Goal: Task Accomplishment & Management: Use online tool/utility

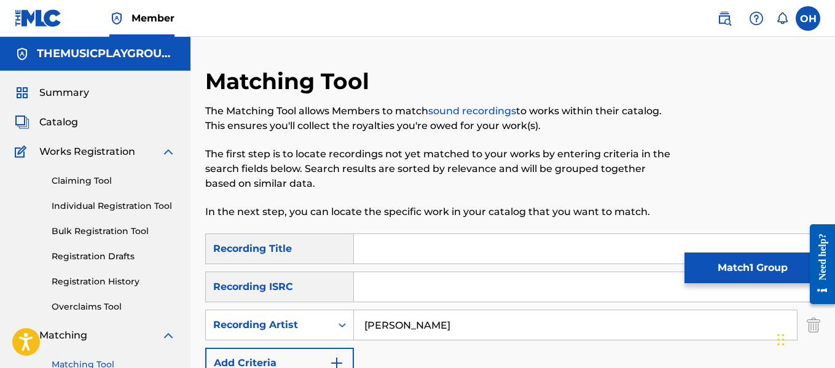
click at [374, 257] on input "Search Form" at bounding box center [587, 249] width 466 height 30
click at [383, 256] on input "Search Form" at bounding box center [587, 249] width 466 height 30
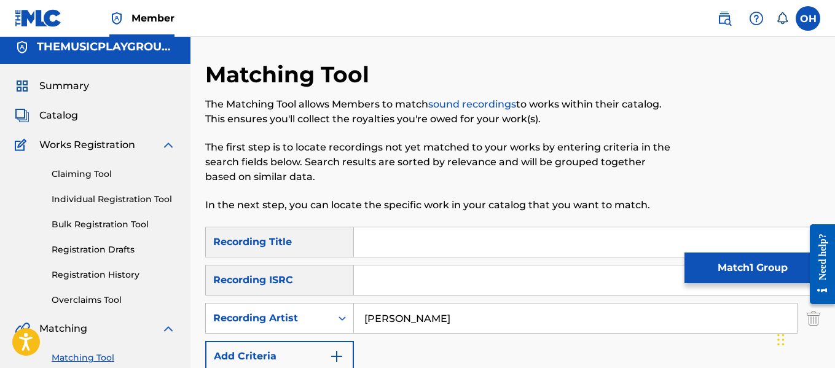
scroll to position [6, 0]
click at [92, 169] on link "Claiming Tool" at bounding box center [114, 174] width 124 height 13
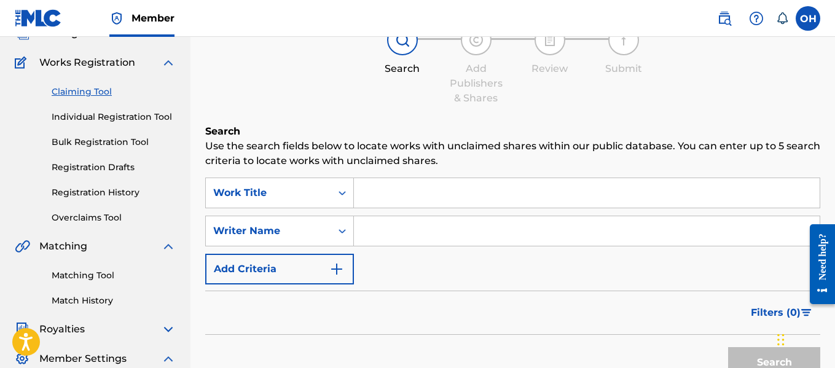
scroll to position [90, 0]
click at [388, 199] on input "Search Form" at bounding box center [587, 193] width 466 height 30
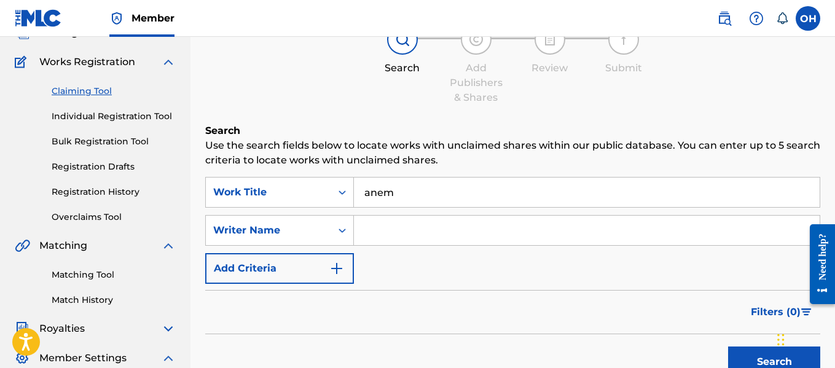
type input "anemi"
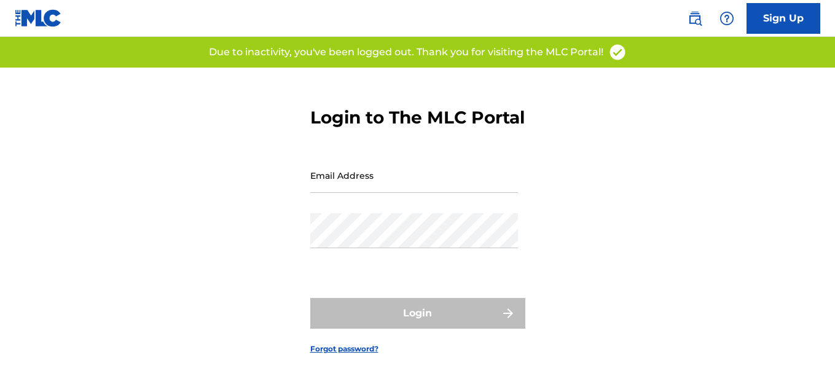
click at [371, 193] on input "Email Address" at bounding box center [414, 175] width 208 height 35
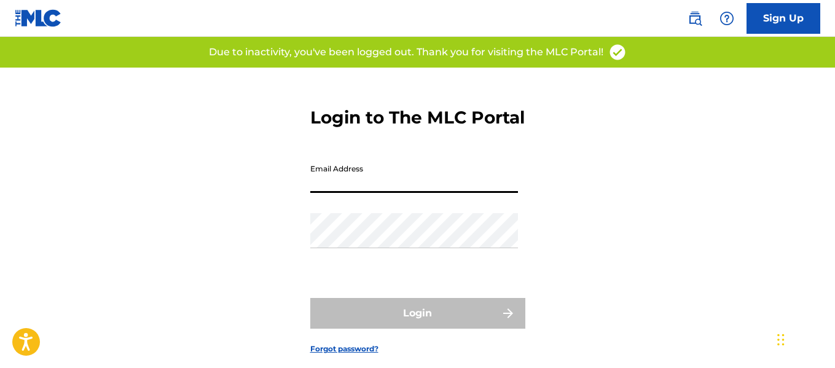
click at [347, 193] on input "Email Address" at bounding box center [414, 175] width 208 height 35
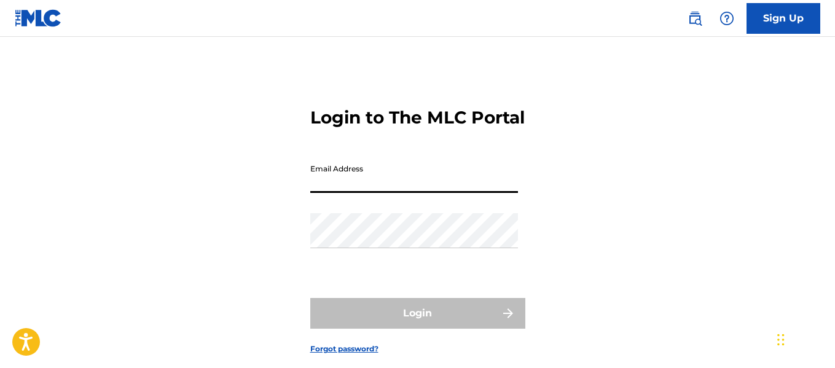
type input "[EMAIL_ADDRESS][DOMAIN_NAME]"
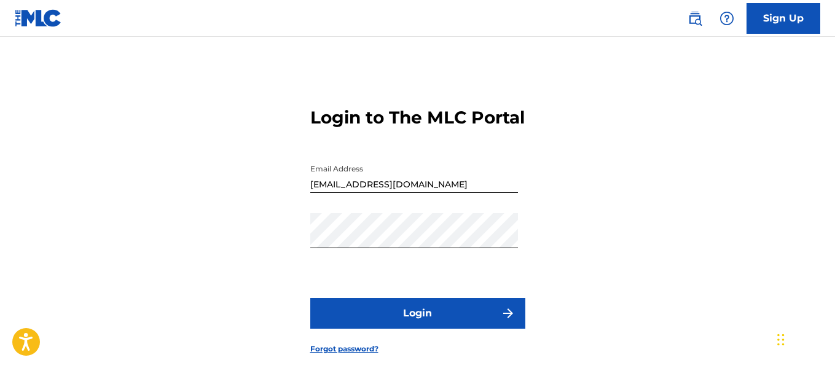
click at [407, 329] on button "Login" at bounding box center [417, 313] width 215 height 31
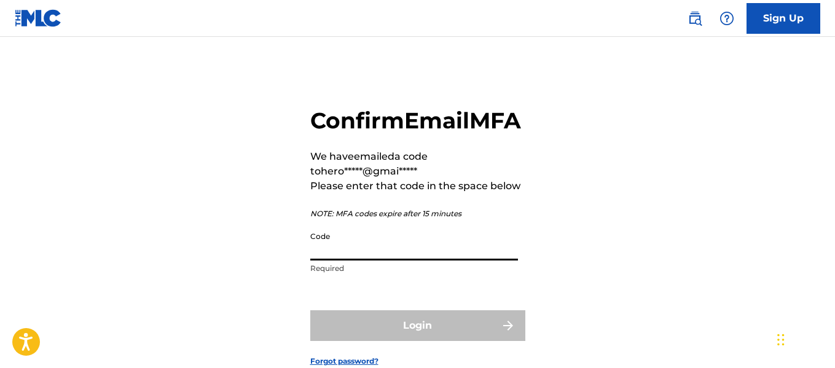
click at [364, 261] on input "Code" at bounding box center [414, 243] width 208 height 35
paste input "041927"
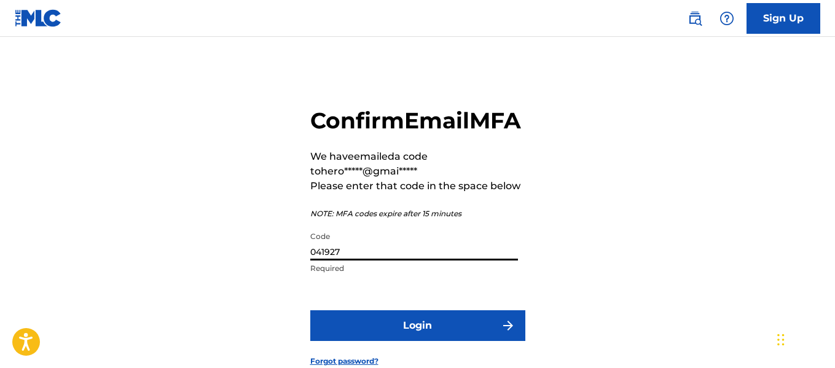
type input "041927"
click at [380, 341] on button "Login" at bounding box center [417, 325] width 215 height 31
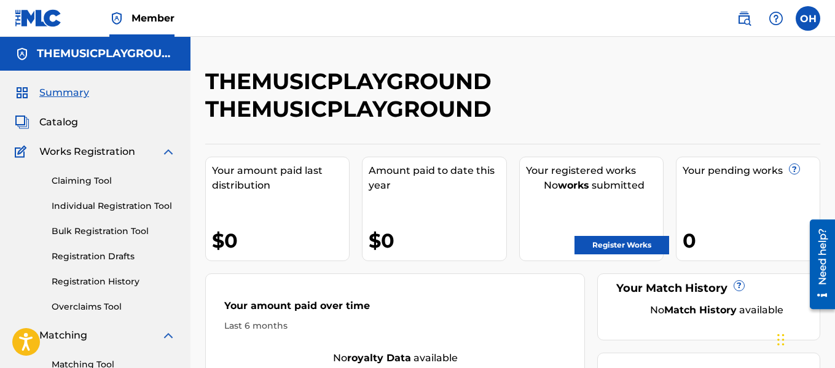
click at [89, 186] on link "Claiming Tool" at bounding box center [114, 181] width 124 height 13
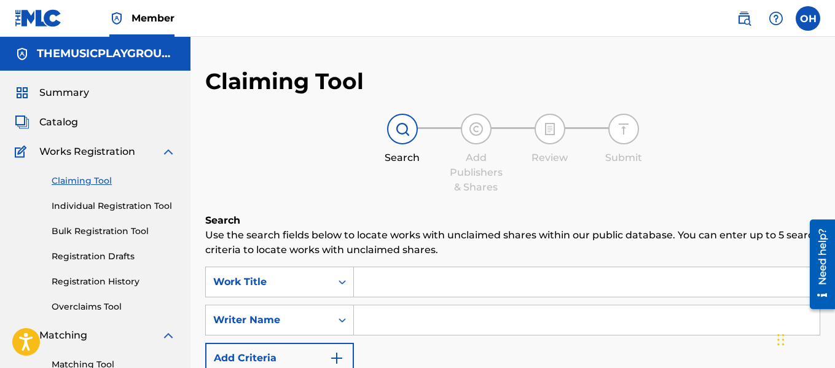
click at [366, 281] on input "Search Form" at bounding box center [587, 282] width 466 height 30
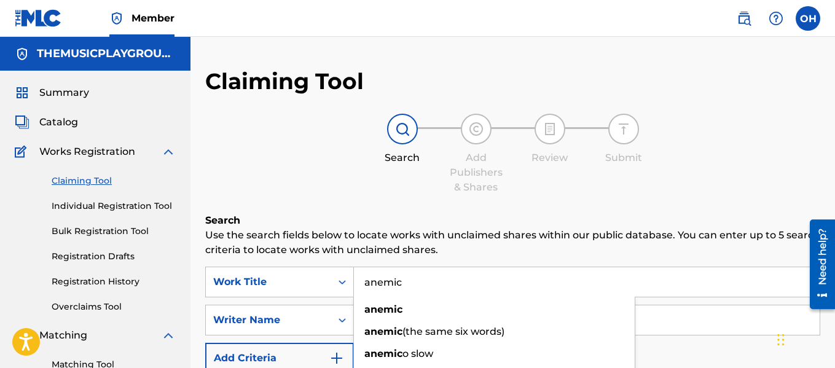
type input "anemic"
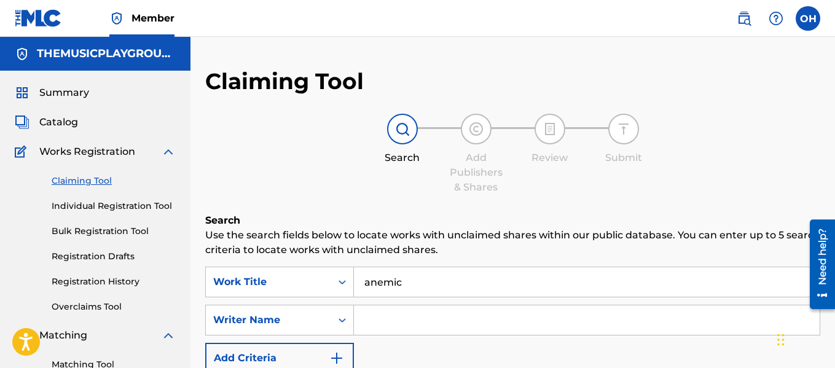
click at [487, 247] on p "Use the search fields below to locate works with unclaimed shares within our pu…" at bounding box center [512, 243] width 615 height 30
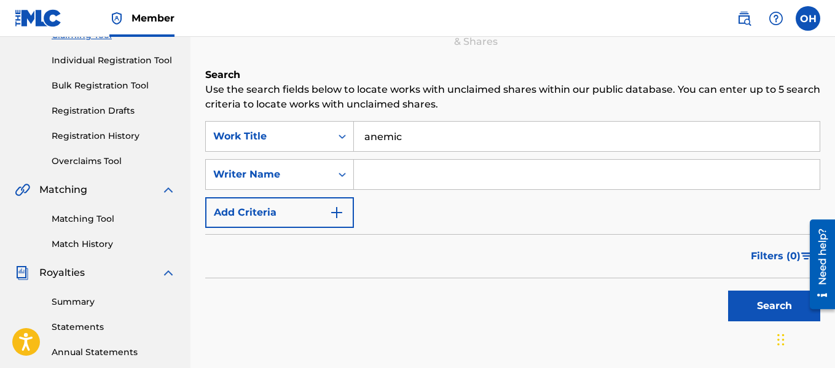
scroll to position [146, 0]
click at [471, 168] on input "Search Form" at bounding box center [587, 174] width 466 height 30
type input "lawrence collins"
click at [728, 290] on button "Search" at bounding box center [774, 305] width 92 height 31
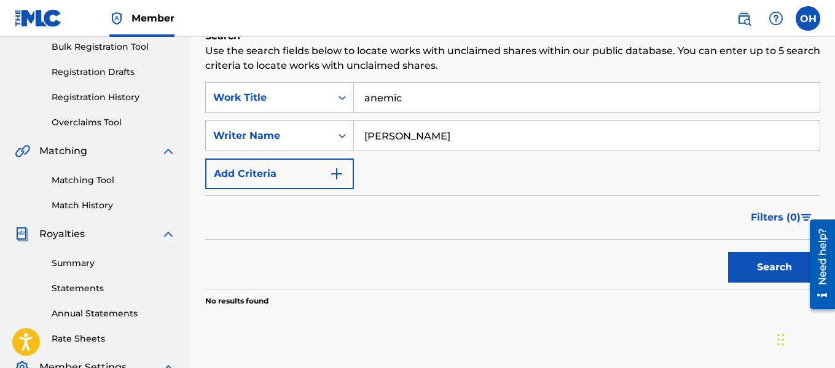
scroll to position [158, 0]
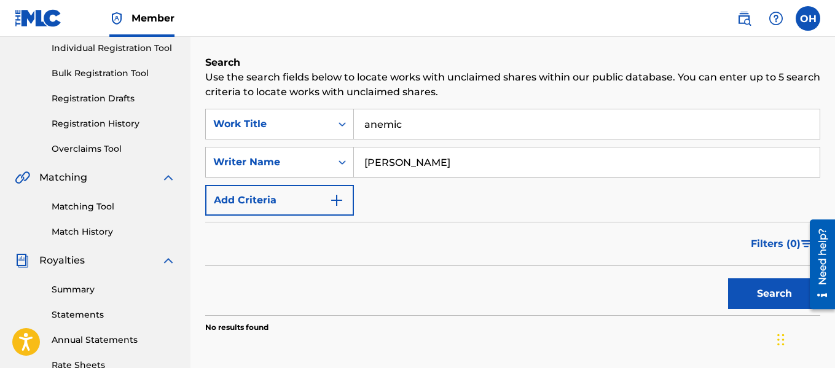
drag, startPoint x: 442, startPoint y: 166, endPoint x: 363, endPoint y: 171, distance: 78.9
click at [363, 171] on input "lawrence collins" at bounding box center [587, 163] width 466 height 30
click at [780, 287] on button "Search" at bounding box center [774, 293] width 92 height 31
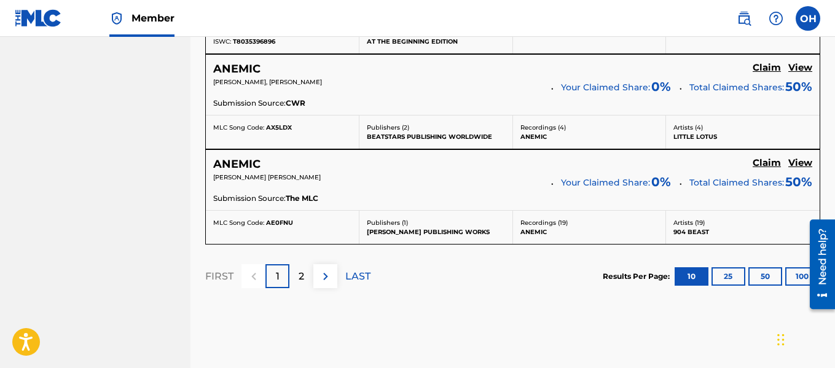
scroll to position [1200, 0]
click at [800, 278] on button "100" at bounding box center [802, 276] width 34 height 18
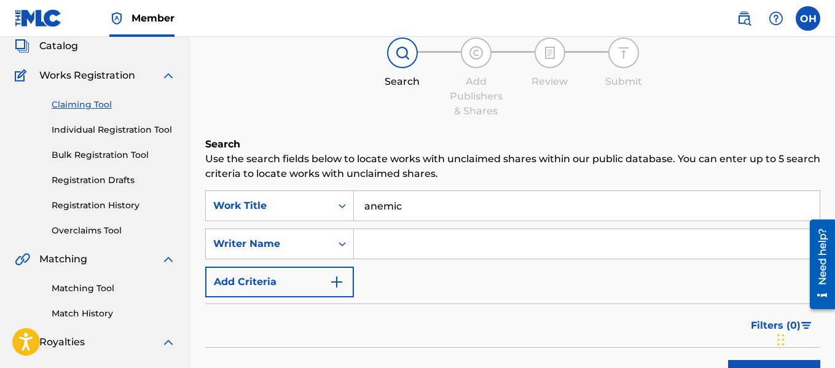
scroll to position [76, 0]
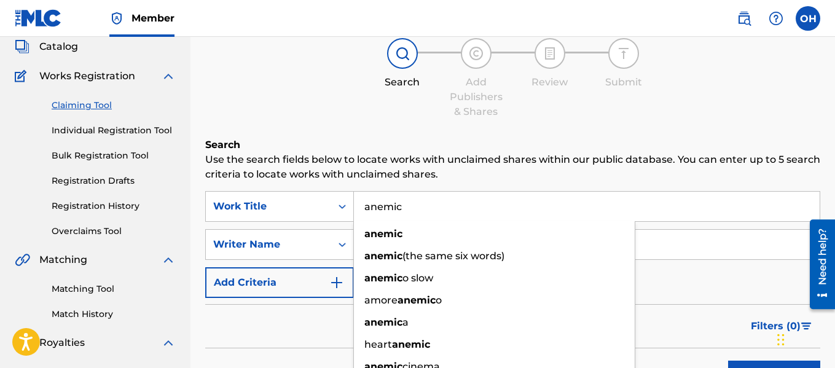
drag, startPoint x: 417, startPoint y: 202, endPoint x: 355, endPoint y: 214, distance: 63.4
click at [355, 214] on input "anemic" at bounding box center [587, 207] width 466 height 30
click at [392, 202] on input "anemic" at bounding box center [587, 207] width 466 height 30
click at [408, 205] on input "anemic" at bounding box center [587, 207] width 466 height 30
drag, startPoint x: 408, startPoint y: 205, endPoint x: 351, endPoint y: 220, distance: 59.2
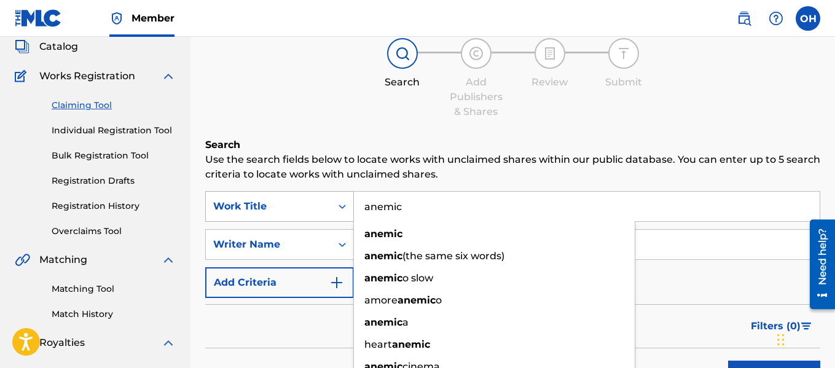
click at [351, 220] on div "SearchWithCriteriac0fa9232-56e9-4080-a8ff-f3e4d7d5f22c Work Title anemic anemic…" at bounding box center [512, 206] width 615 height 31
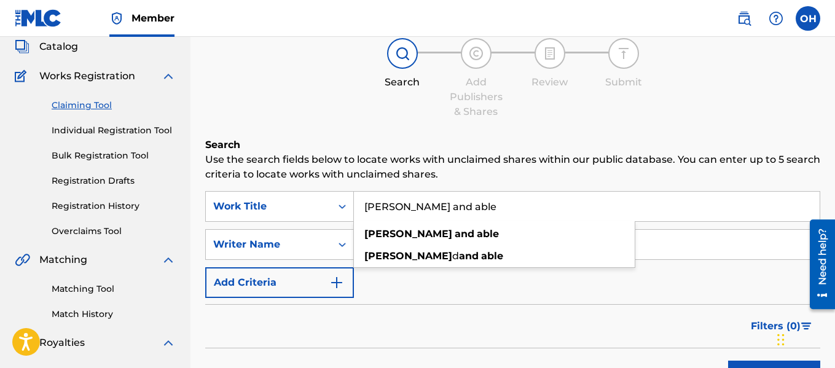
type input "kane and able"
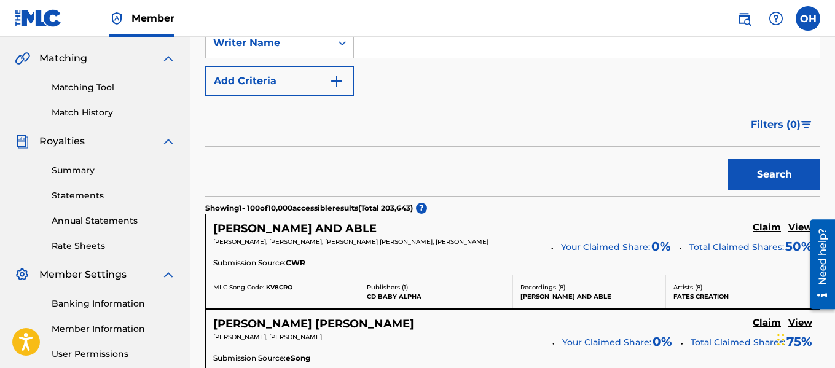
scroll to position [0, 0]
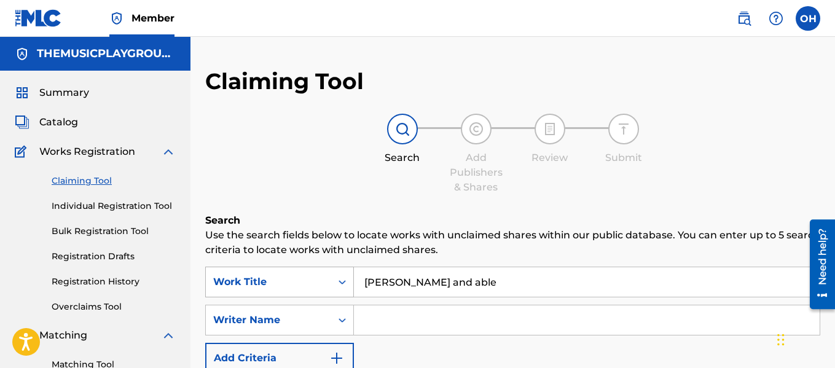
drag, startPoint x: 441, startPoint y: 282, endPoint x: 346, endPoint y: 287, distance: 94.8
click at [346, 287] on div "SearchWithCriteriac0fa9232-56e9-4080-a8ff-f3e4d7d5f22c Work Title kane and able" at bounding box center [512, 282] width 615 height 31
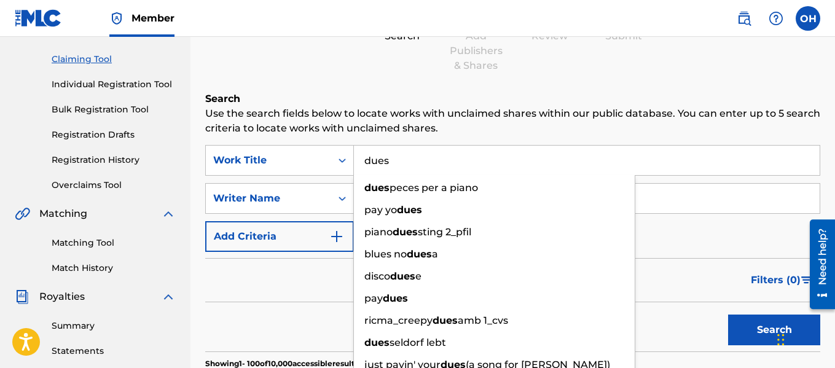
scroll to position [125, 0]
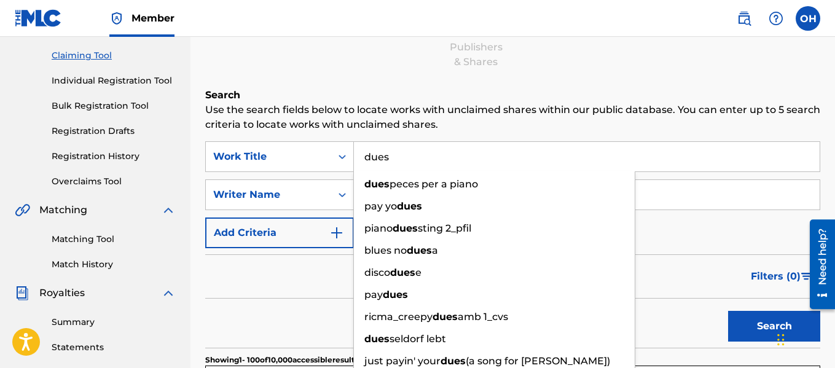
type input "dues"
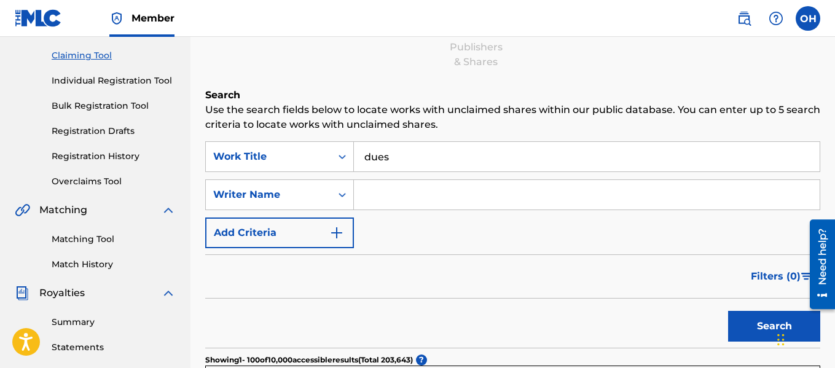
click at [663, 199] on input "Search Form" at bounding box center [587, 195] width 466 height 30
type input "otis hinton jr"
click at [741, 321] on button "Search" at bounding box center [774, 326] width 92 height 31
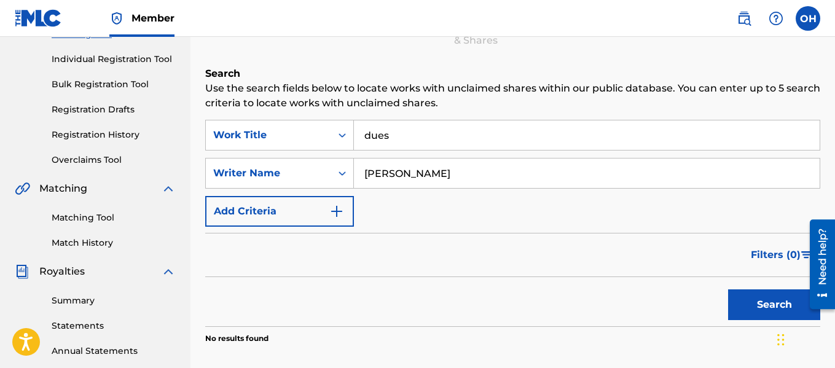
scroll to position [146, 0]
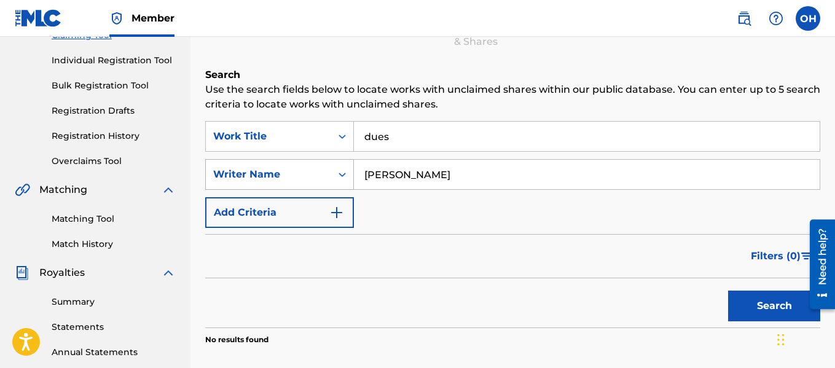
drag, startPoint x: 441, startPoint y: 176, endPoint x: 331, endPoint y: 184, distance: 110.9
click at [331, 184] on div "SearchWithCriteria82407ece-7810-41ce-80a3-262c78c04c4d Writer Name otis hinton …" at bounding box center [512, 174] width 615 height 31
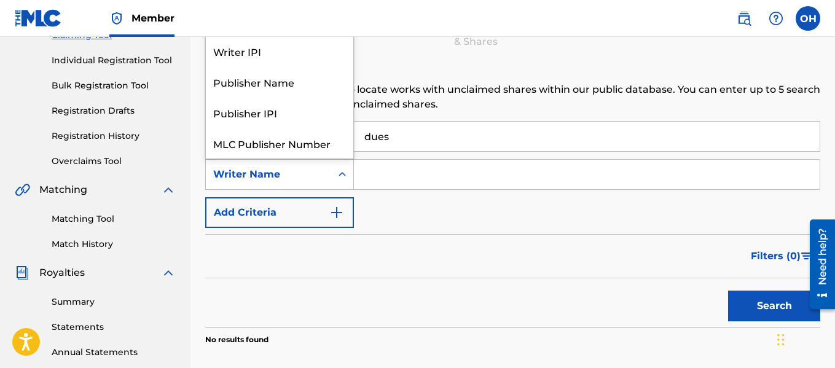
click at [336, 167] on div "Search Form" at bounding box center [342, 174] width 22 height 22
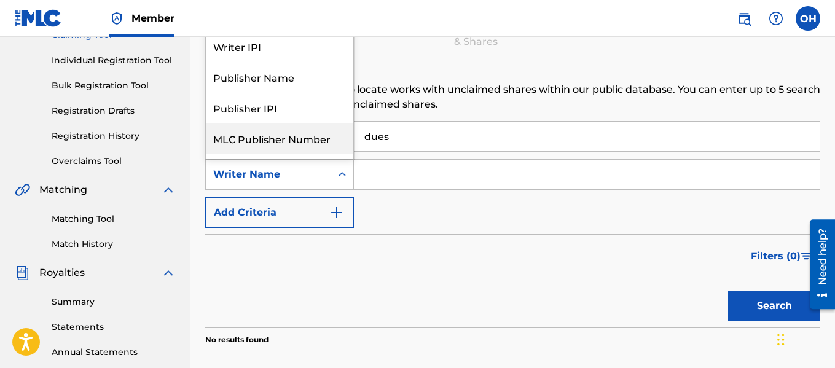
scroll to position [0, 0]
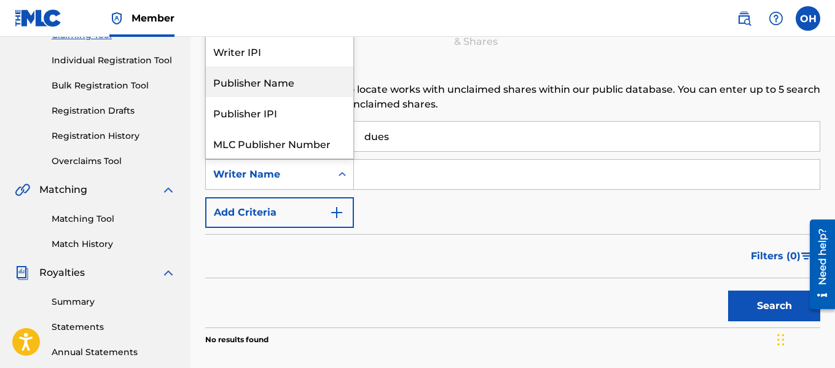
click at [264, 82] on div "Publisher Name" at bounding box center [280, 81] width 148 height 31
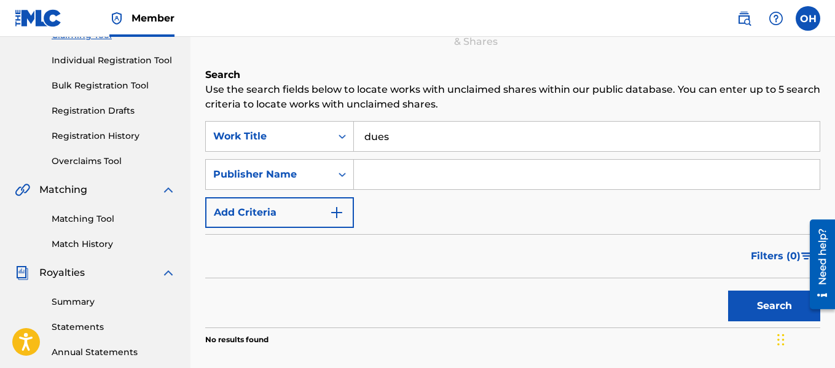
click at [372, 176] on input "Search Form" at bounding box center [587, 175] width 466 height 30
type input "themusicplayground"
click at [728, 291] on button "Search" at bounding box center [774, 306] width 92 height 31
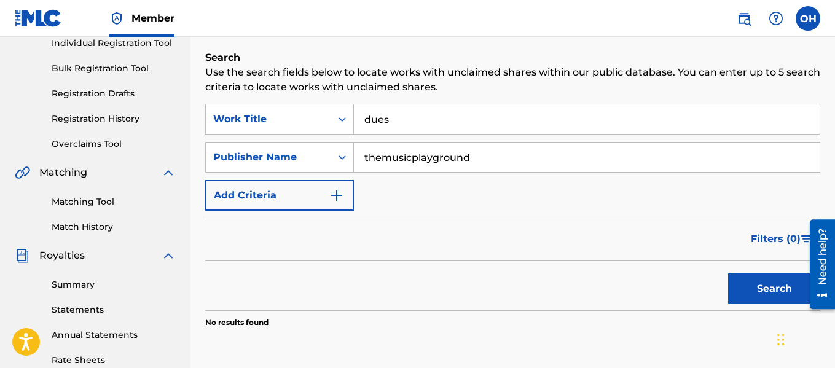
scroll to position [157, 0]
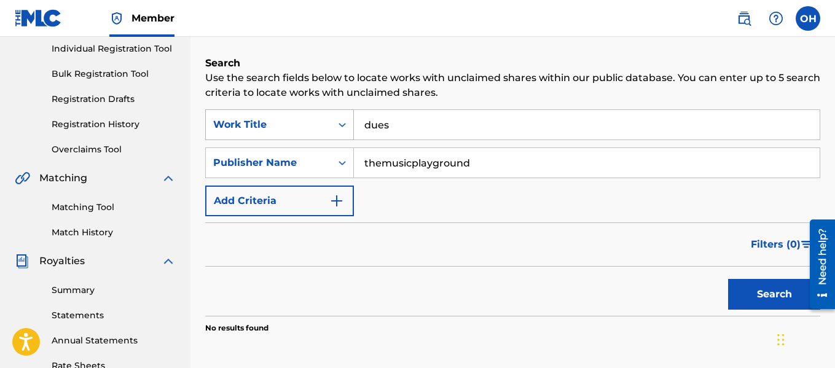
drag, startPoint x: 398, startPoint y: 123, endPoint x: 344, endPoint y: 125, distance: 54.1
click at [345, 125] on div "SearchWithCriteriac0fa9232-56e9-4080-a8ff-f3e4d7d5f22c Work Title dues" at bounding box center [512, 124] width 615 height 31
click at [741, 292] on button "Search" at bounding box center [774, 294] width 92 height 31
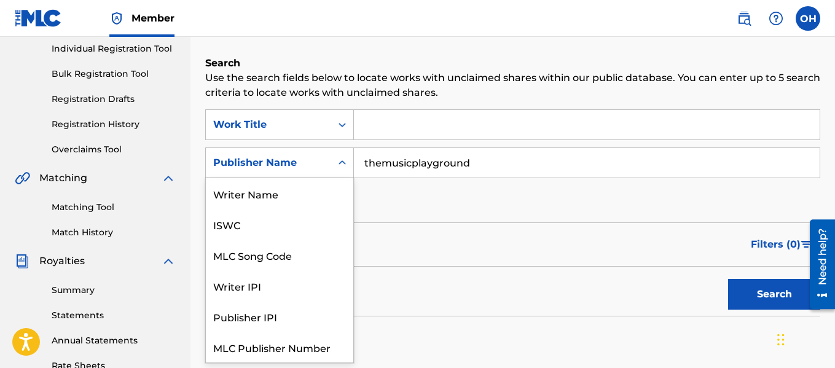
click at [345, 162] on icon "Search Form" at bounding box center [342, 163] width 12 height 12
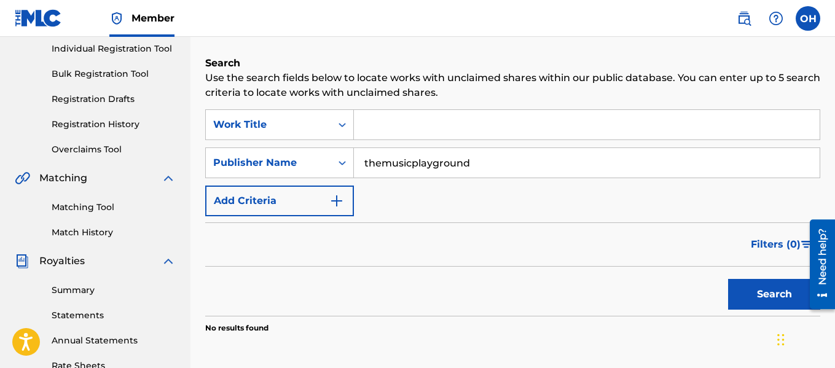
click at [421, 163] on input "themusicplayground" at bounding box center [587, 163] width 466 height 30
click at [470, 160] on input "themusicplayground" at bounding box center [587, 163] width 466 height 30
drag, startPoint x: 475, startPoint y: 162, endPoint x: 340, endPoint y: 183, distance: 136.1
click at [340, 183] on div "SearchWithCriteriac0fa9232-56e9-4080-a8ff-f3e4d7d5f22c Work Title SearchWithCri…" at bounding box center [512, 162] width 615 height 107
type input "gregory"
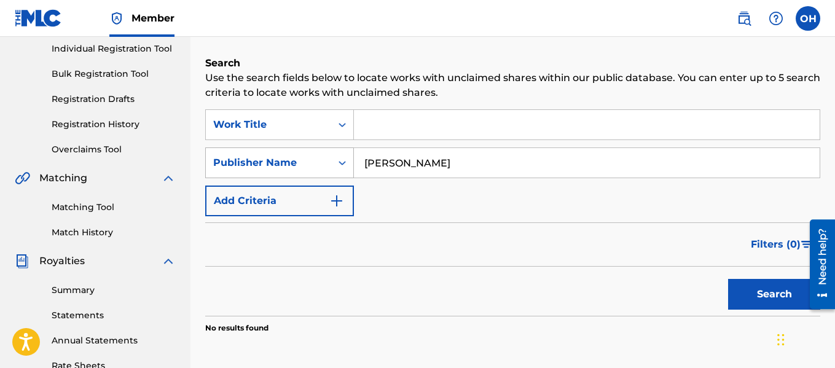
click at [337, 159] on icon "Search Form" at bounding box center [342, 163] width 12 height 12
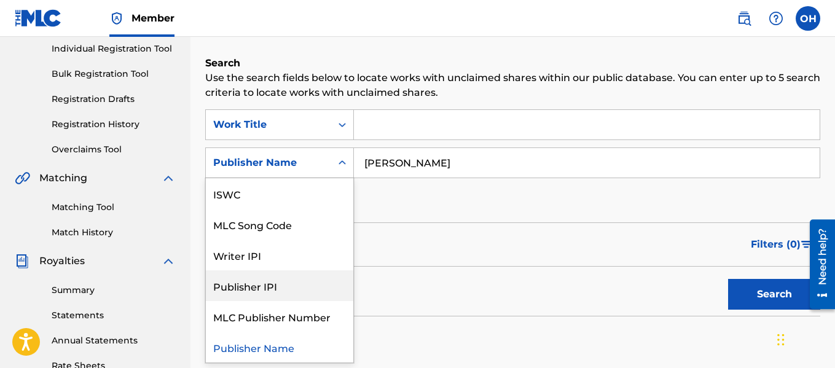
scroll to position [0, 0]
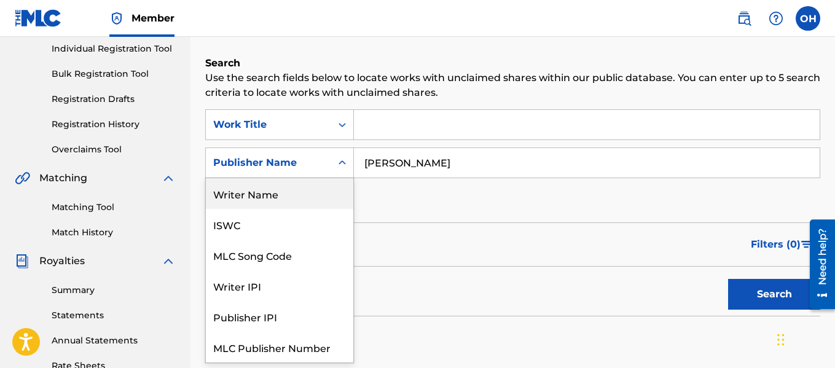
click at [282, 187] on div "Writer Name" at bounding box center [280, 193] width 148 height 31
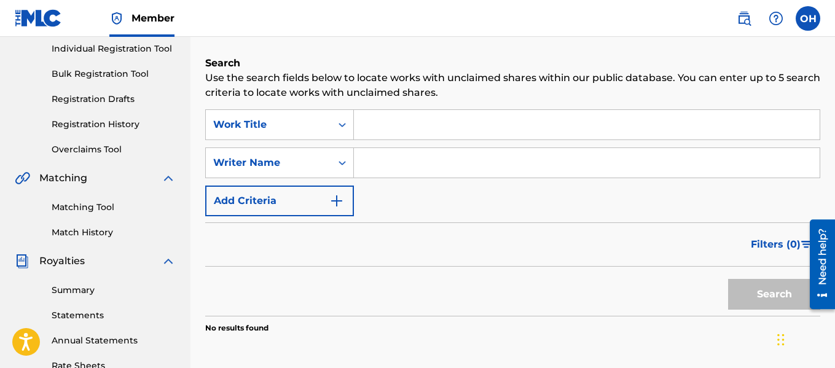
click at [380, 168] on input "Search Form" at bounding box center [587, 163] width 466 height 30
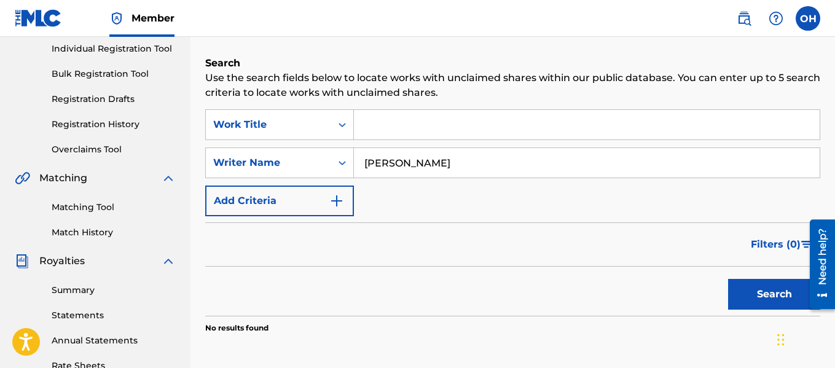
type input "gregory spencer"
click at [728, 279] on button "Search" at bounding box center [774, 294] width 92 height 31
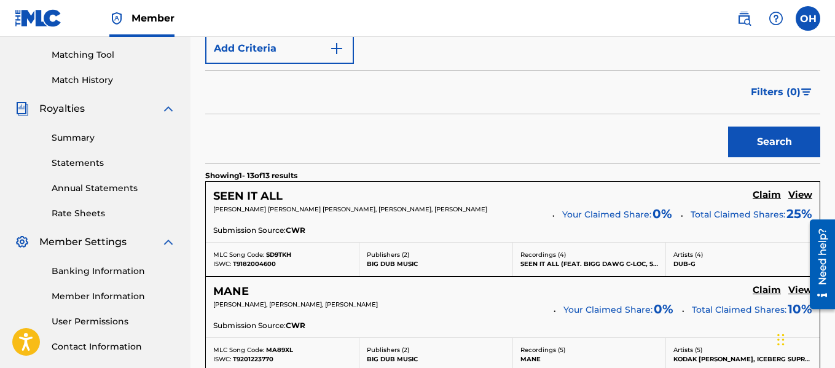
scroll to position [337, 0]
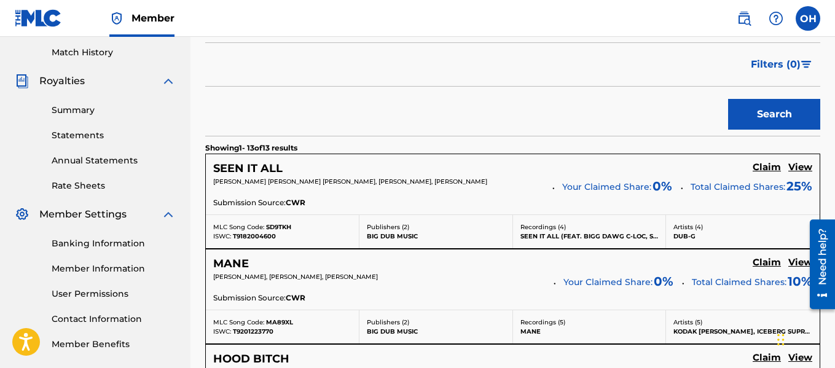
click at [798, 164] on h5 "View" at bounding box center [801, 168] width 24 height 12
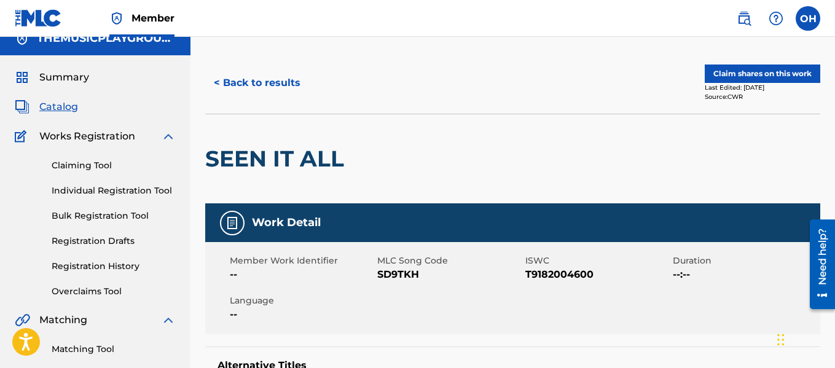
scroll to position [18, 0]
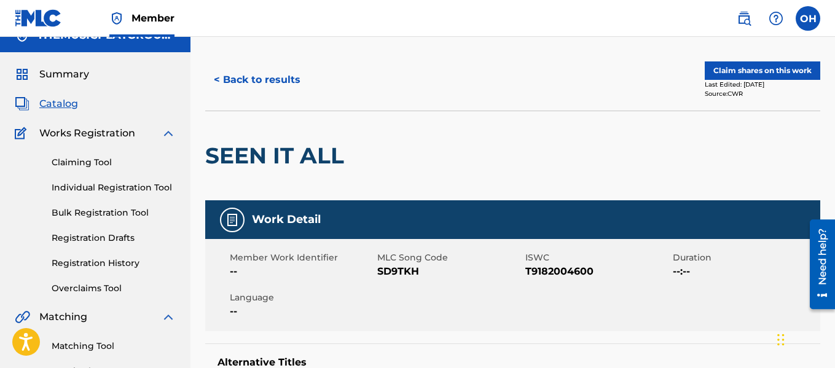
click at [294, 85] on button "< Back to results" at bounding box center [257, 80] width 104 height 31
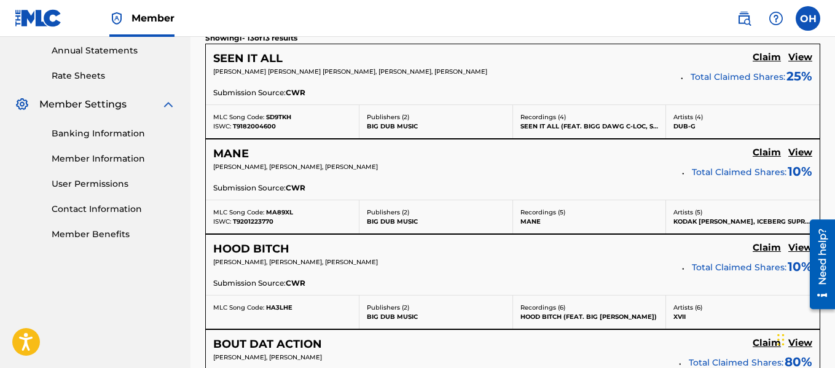
scroll to position [448, 0]
click at [795, 149] on h5 "View" at bounding box center [801, 152] width 24 height 12
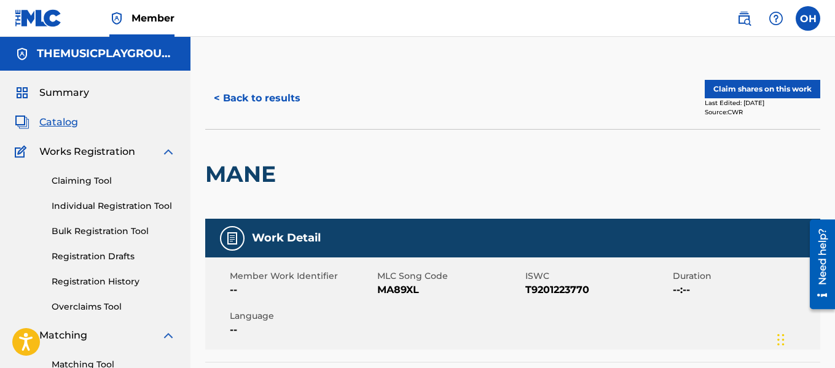
click at [289, 98] on button "< Back to results" at bounding box center [257, 98] width 104 height 31
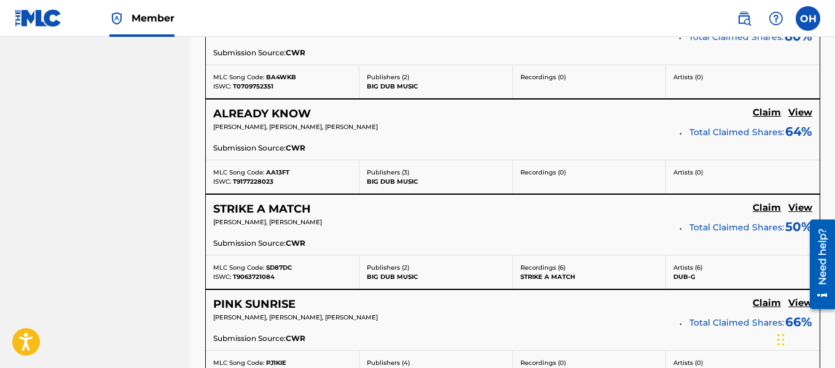
scroll to position [774, 0]
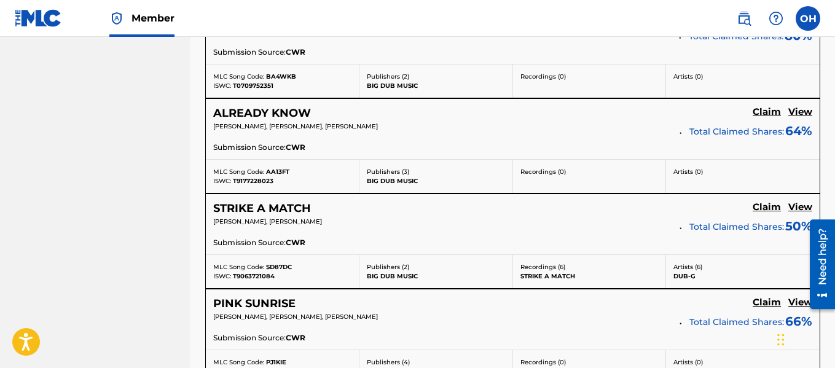
click at [803, 109] on h5 "View" at bounding box center [801, 112] width 24 height 12
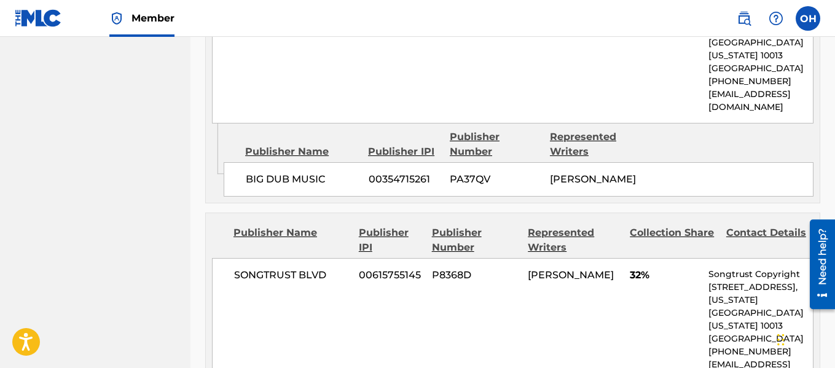
scroll to position [702, 0]
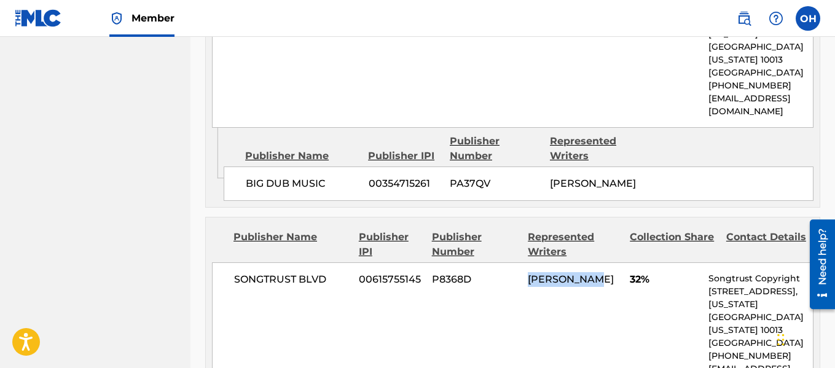
drag, startPoint x: 591, startPoint y: 281, endPoint x: 525, endPoint y: 286, distance: 65.9
click at [525, 286] on div "SONGTRUST BLVD 00615755145 P8368D OTIS HINTON 32% Songtrust Copyright 155 6th A…" at bounding box center [513, 330] width 602 height 136
copy span "OTIS HINTON"
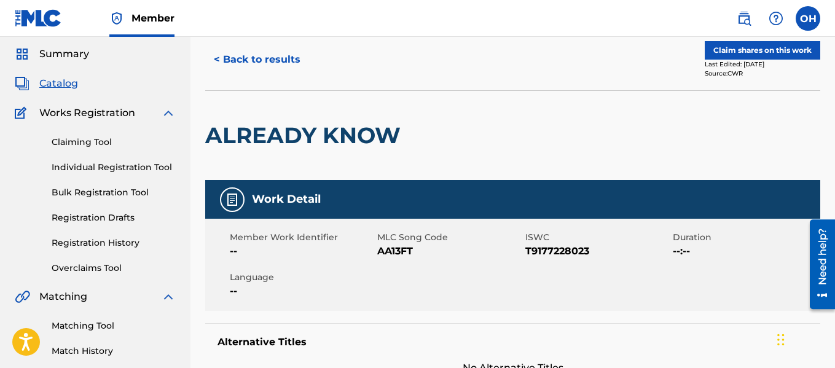
scroll to position [0, 0]
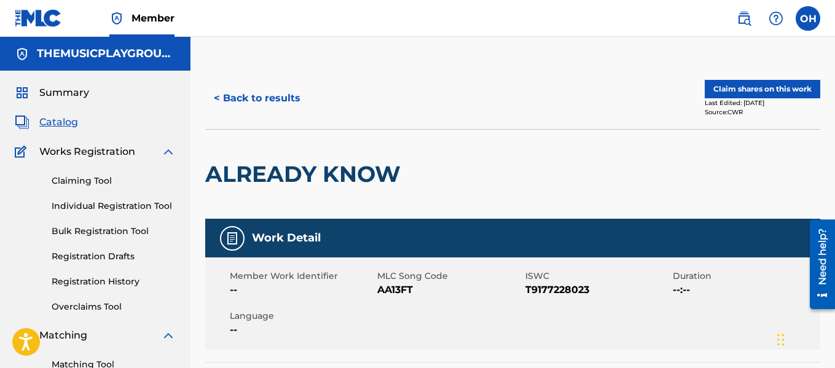
click at [258, 100] on button "< Back to results" at bounding box center [257, 98] width 104 height 31
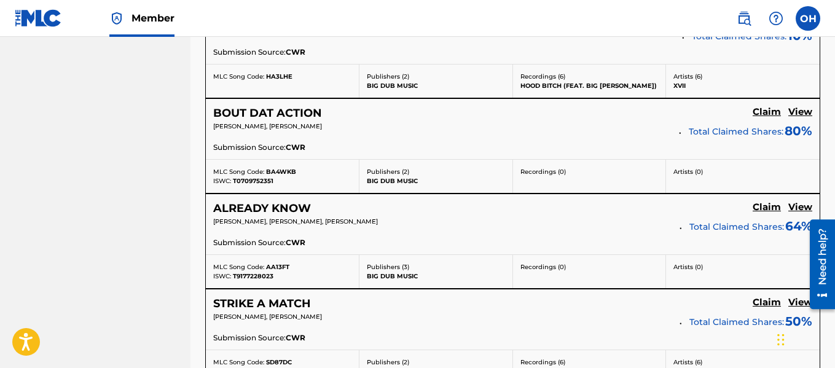
scroll to position [791, 0]
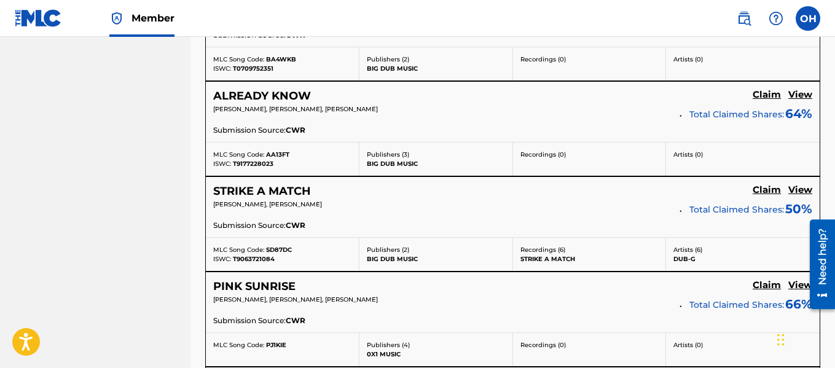
click at [688, 253] on p "Artists ( 6 )" at bounding box center [743, 249] width 139 height 9
click at [791, 189] on h5 "View" at bounding box center [801, 190] width 24 height 12
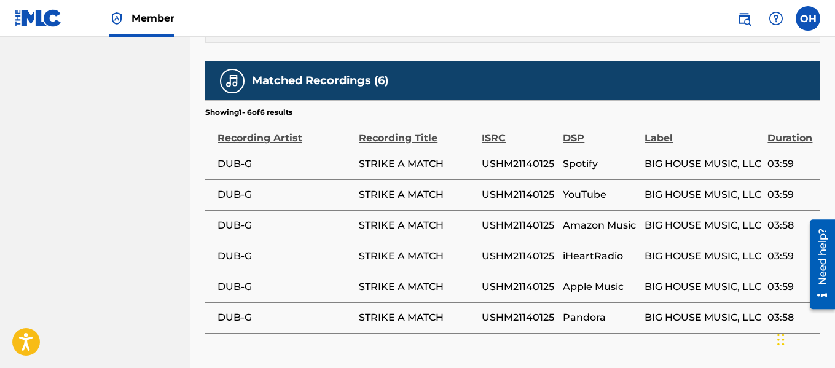
scroll to position [895, 0]
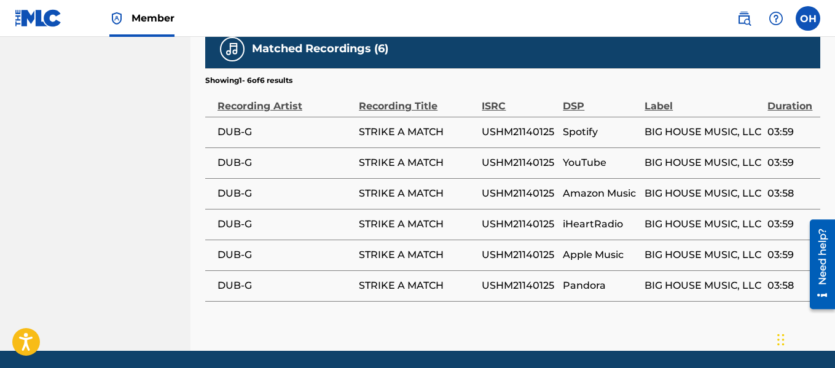
click at [740, 131] on span "BIG HOUSE MUSIC, LLC" at bounding box center [703, 132] width 117 height 15
click at [763, 138] on td "BIG HOUSE MUSIC, LLC" at bounding box center [706, 132] width 123 height 31
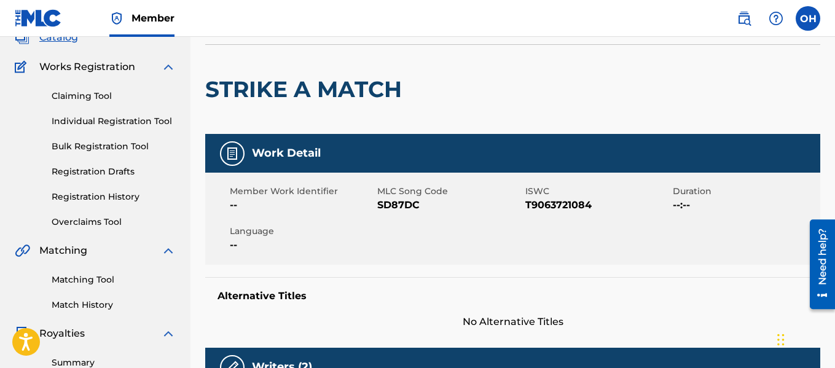
scroll to position [0, 0]
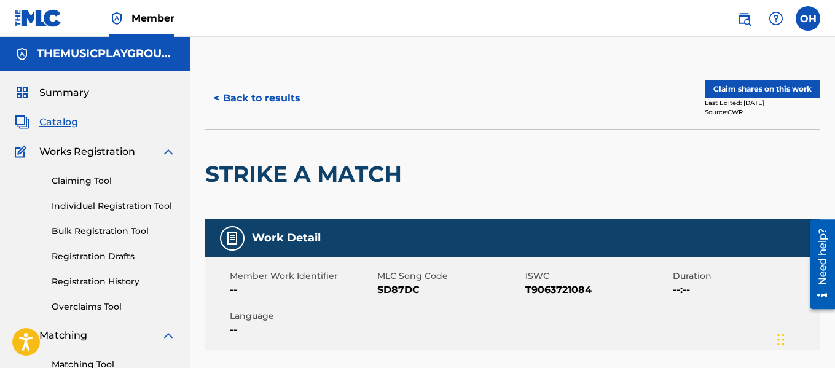
click at [752, 89] on button "Claim shares on this work" at bounding box center [763, 89] width 116 height 18
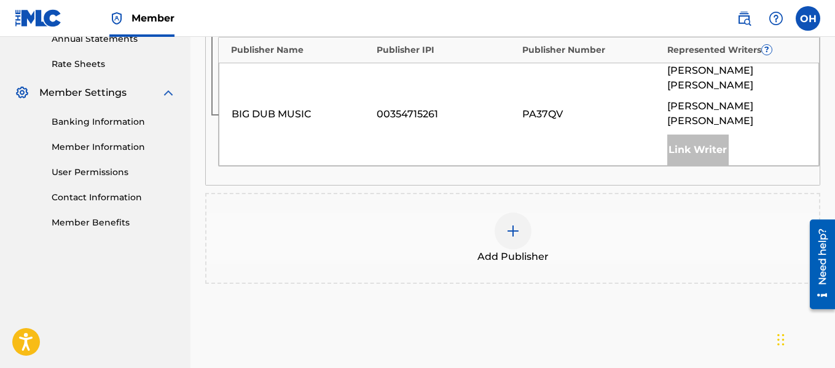
scroll to position [460, 0]
click at [515, 223] on img at bounding box center [513, 230] width 15 height 15
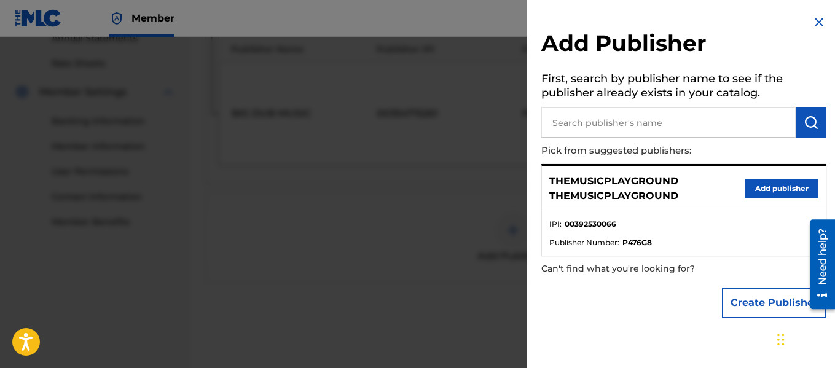
click at [816, 25] on img at bounding box center [819, 22] width 15 height 15
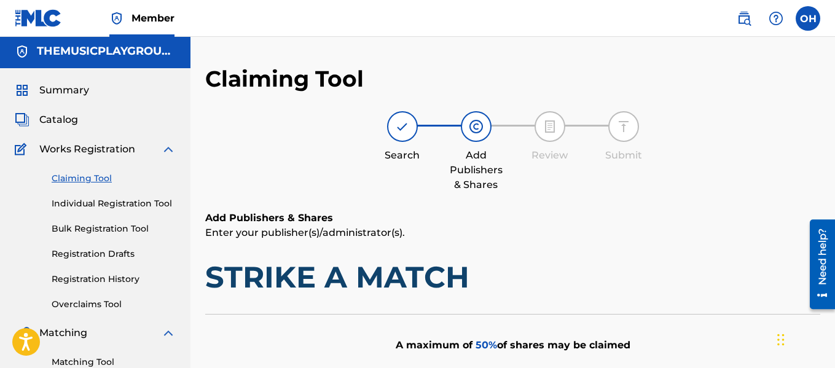
scroll to position [0, 0]
